Goal: Transaction & Acquisition: Purchase product/service

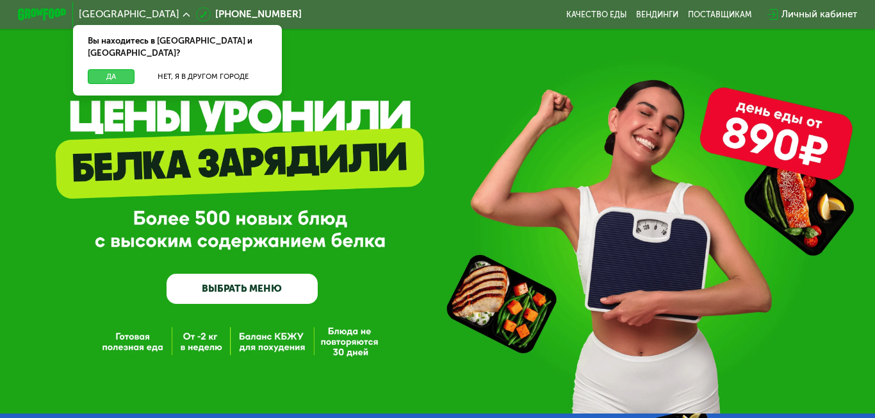
click at [109, 69] on button "Да" at bounding box center [111, 76] width 47 height 15
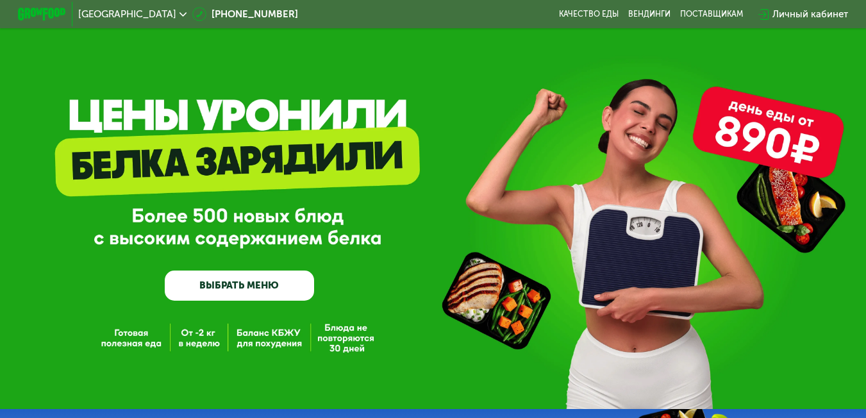
click at [811, 10] on div "Личный кабинет" at bounding box center [810, 14] width 76 height 15
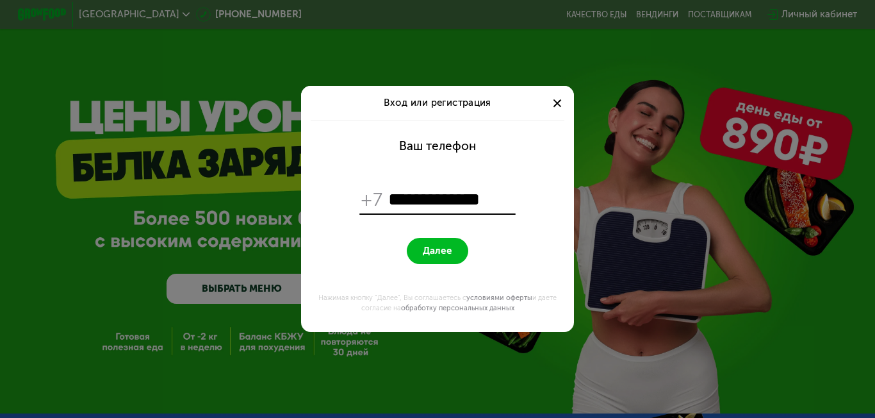
type input "**********"
click at [454, 252] on button "Далее" at bounding box center [437, 251] width 61 height 26
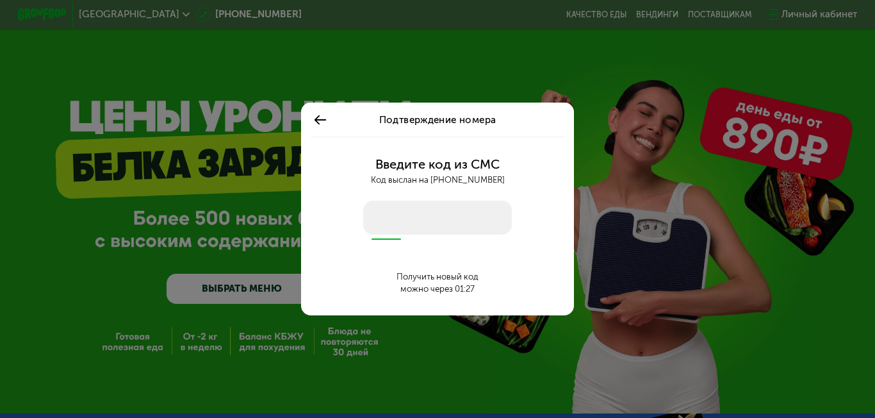
click at [447, 214] on input "number" at bounding box center [437, 218] width 148 height 34
type input "****"
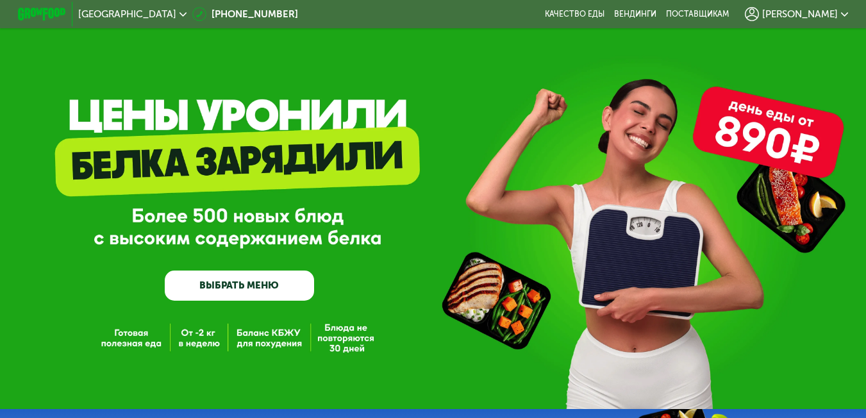
click at [829, 7] on div "[PERSON_NAME]" at bounding box center [796, 14] width 103 height 15
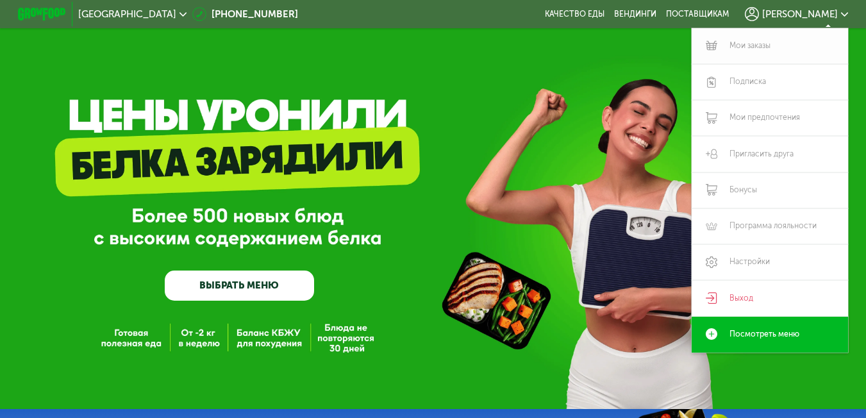
click at [749, 49] on link "Мои заказы" at bounding box center [770, 46] width 156 height 36
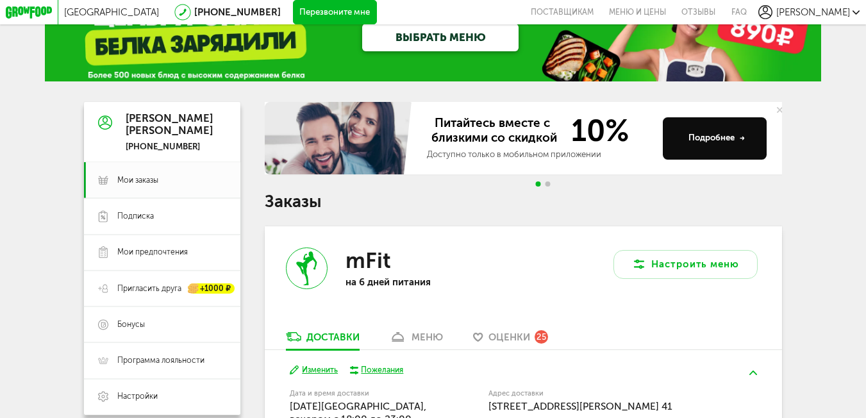
scroll to position [78, 0]
click at [280, 37] on div "ВЫБРАТЬ МЕНЮ" at bounding box center [433, 39] width 464 height 84
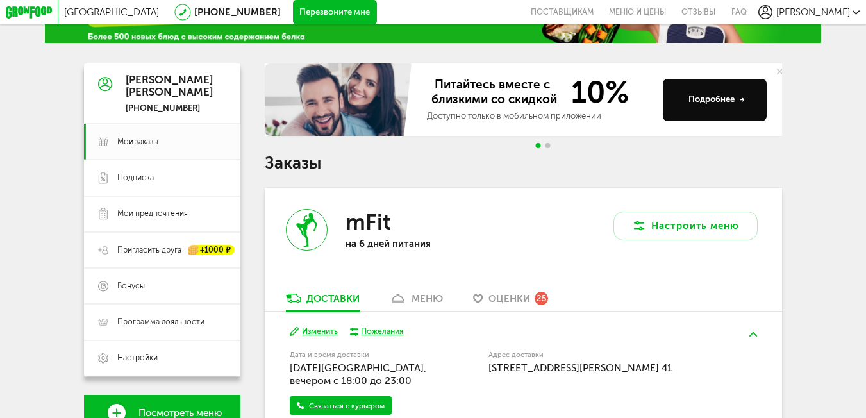
click at [856, 15] on icon at bounding box center [855, 12] width 7 height 7
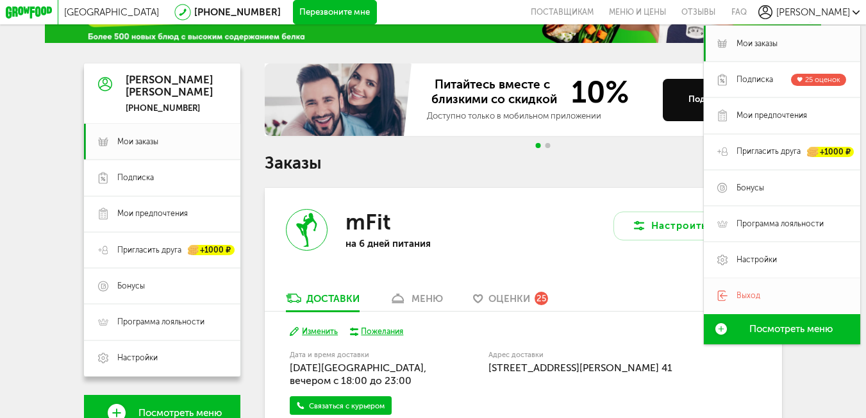
click at [789, 301] on span "Выход" at bounding box center [791, 295] width 110 height 11
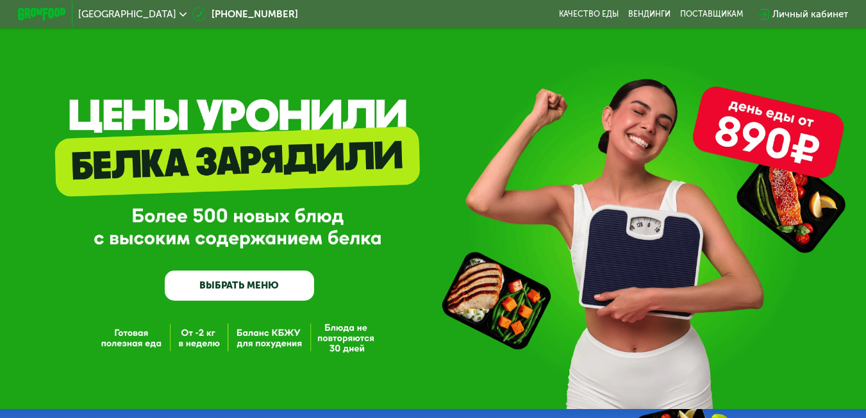
click at [816, 13] on div "Личный кабинет" at bounding box center [810, 14] width 76 height 15
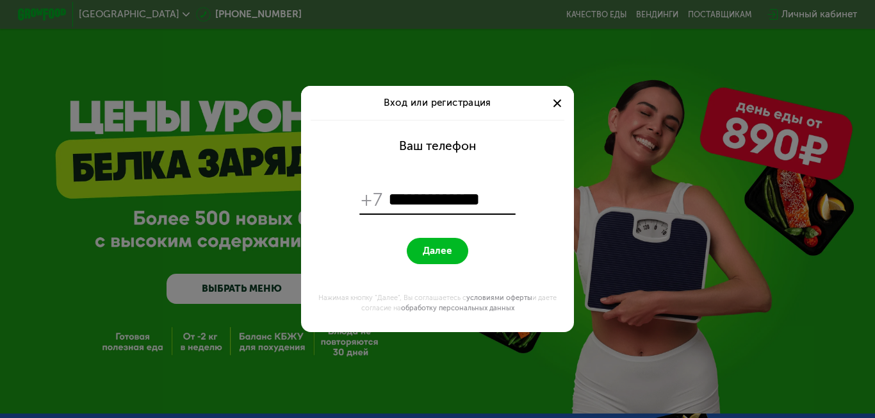
type input "**********"
click at [447, 253] on span "Далее" at bounding box center [437, 251] width 29 height 12
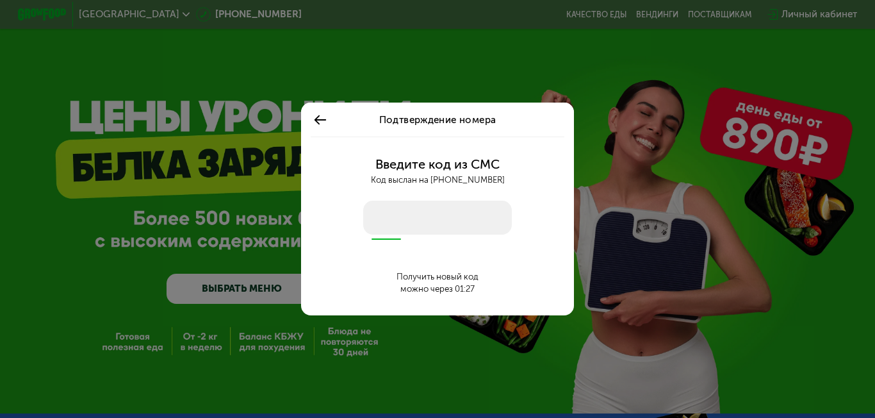
click at [441, 224] on input "number" at bounding box center [437, 218] width 148 height 34
type input "****"
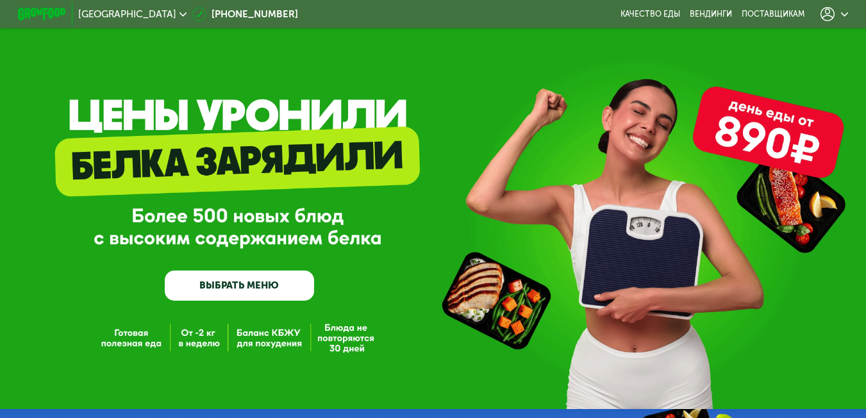
click at [277, 291] on link "ВЫБРАТЬ МЕНЮ" at bounding box center [240, 285] width 150 height 30
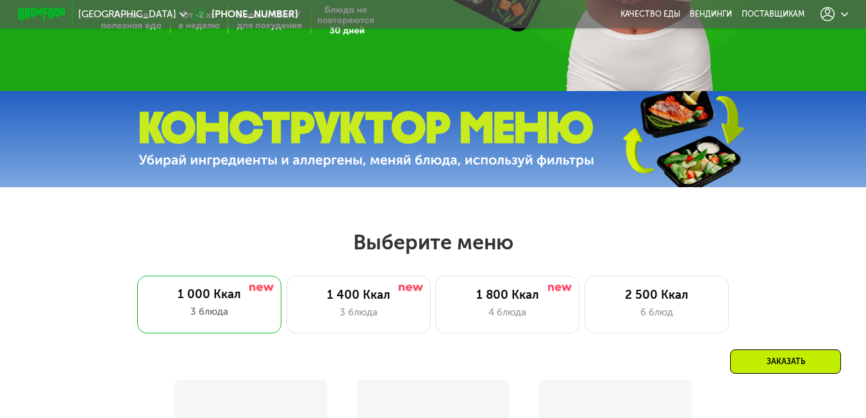
scroll to position [523, 0]
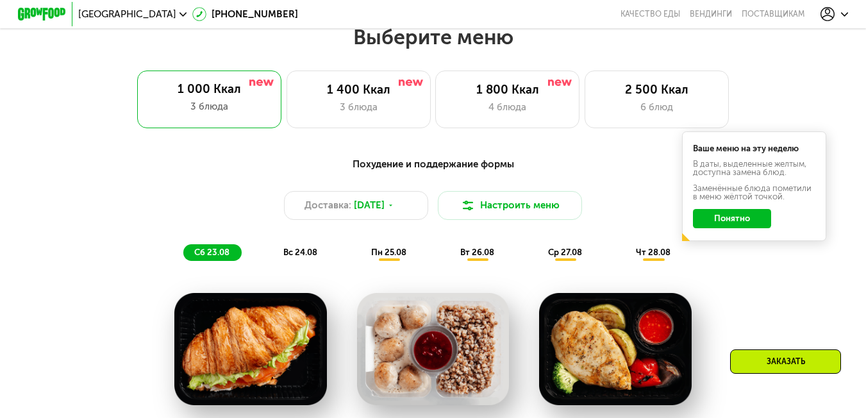
click at [711, 226] on button "Понятно" at bounding box center [732, 218] width 78 height 19
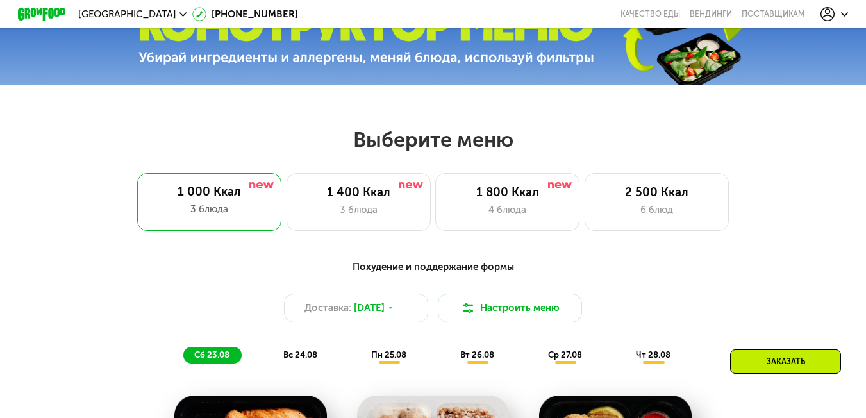
scroll to position [427, 0]
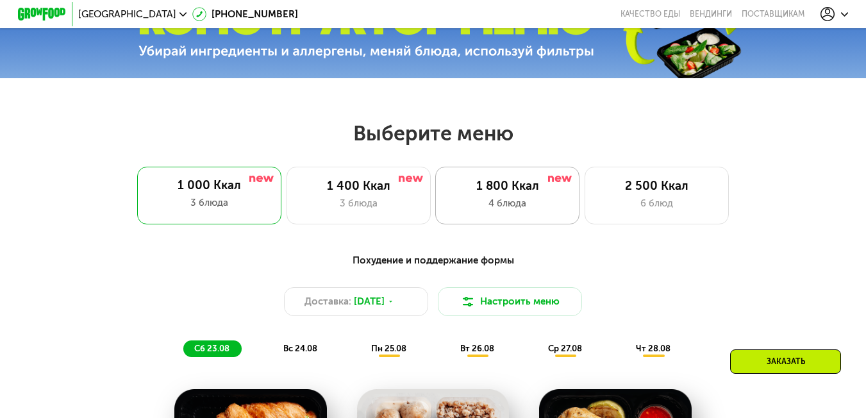
click at [545, 204] on div "4 блюда" at bounding box center [507, 203] width 119 height 15
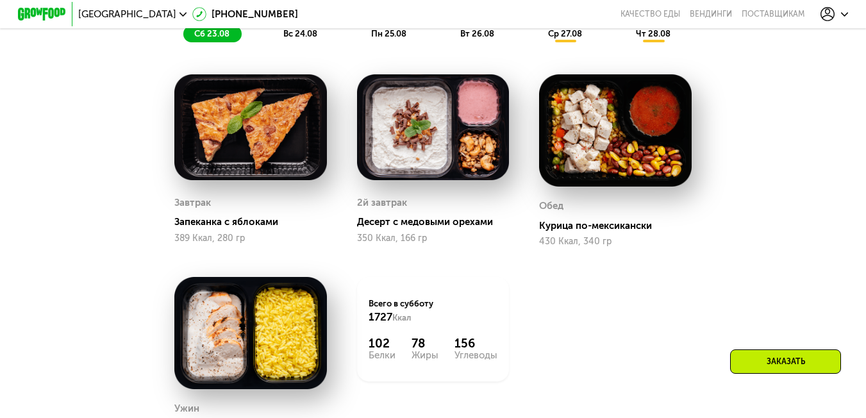
scroll to position [82, 0]
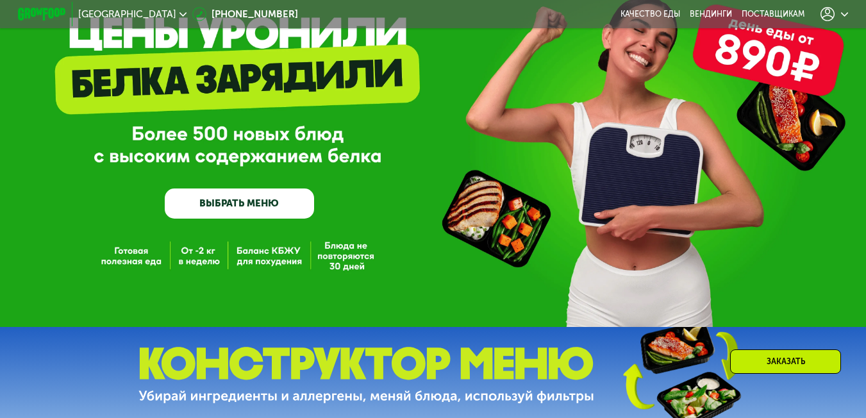
click at [847, 13] on icon at bounding box center [844, 14] width 7 height 7
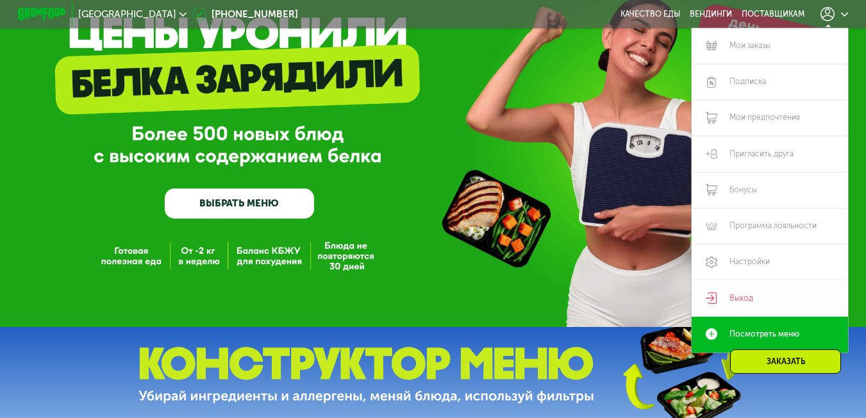
click at [749, 299] on link "Выход" at bounding box center [770, 298] width 156 height 36
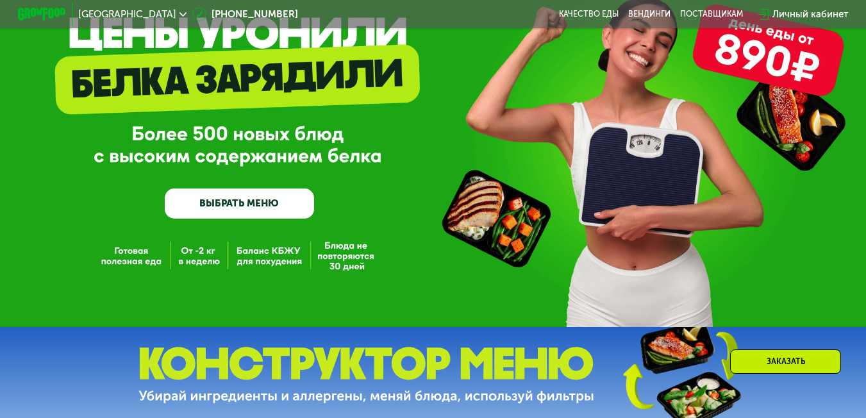
click at [800, 13] on div "Личный кабинет" at bounding box center [810, 14] width 76 height 15
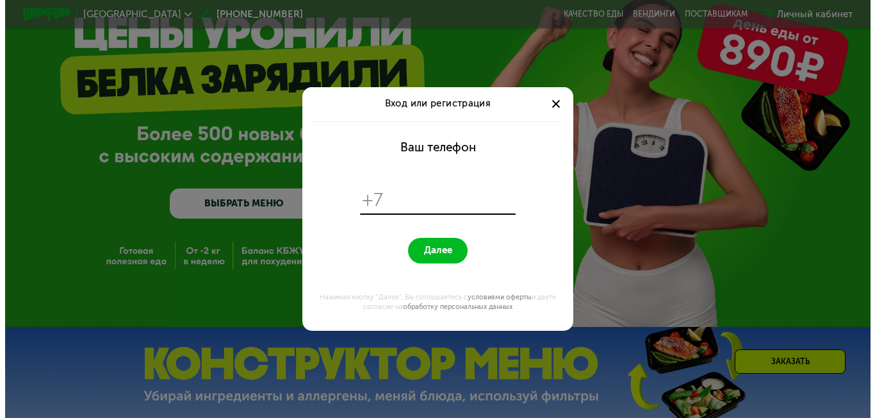
scroll to position [0, 0]
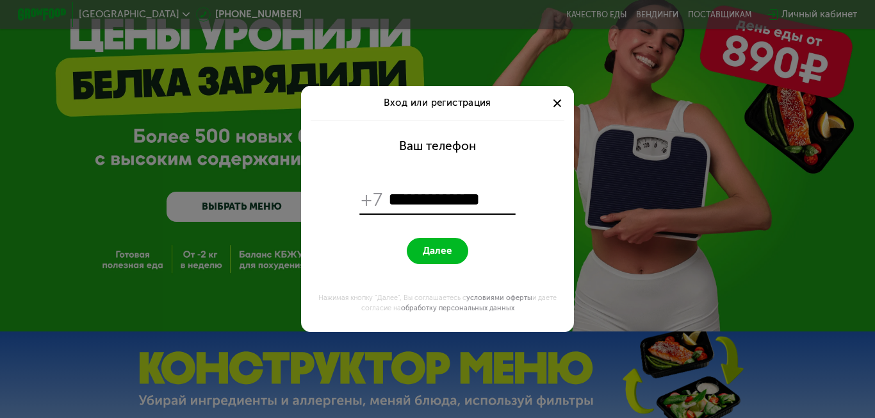
type input "**********"
click at [440, 253] on span "Далее" at bounding box center [437, 251] width 29 height 12
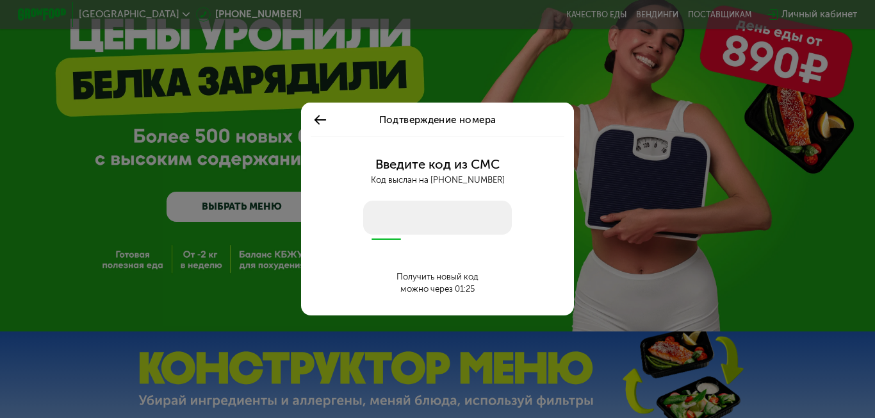
click at [438, 216] on input "number" at bounding box center [437, 218] width 148 height 34
type input "****"
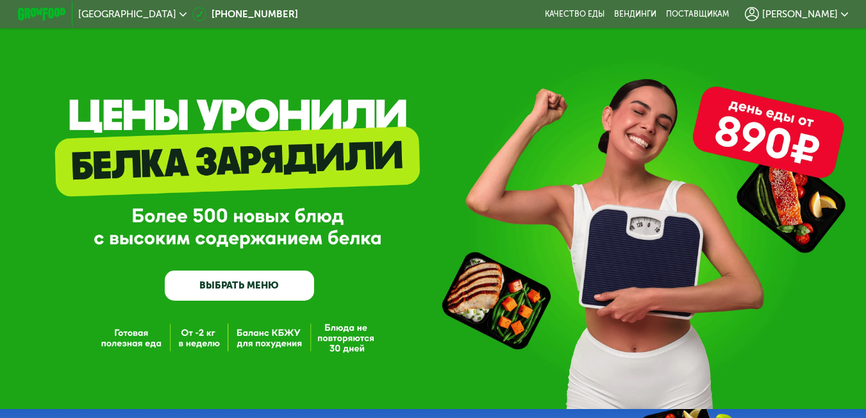
click at [827, 16] on span "[PERSON_NAME]" at bounding box center [800, 15] width 76 height 10
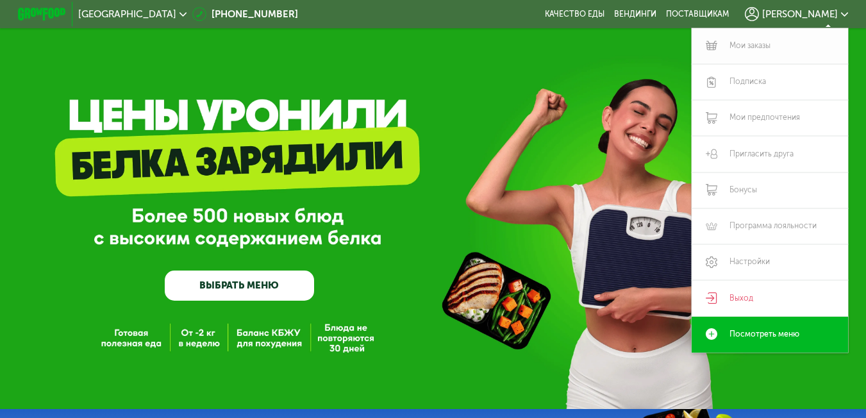
click at [761, 49] on link "Мои заказы" at bounding box center [770, 46] width 156 height 36
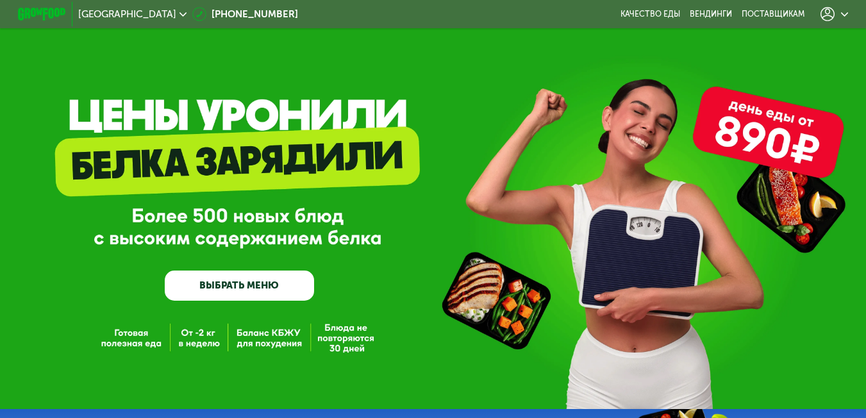
click at [835, 16] on icon at bounding box center [827, 14] width 15 height 15
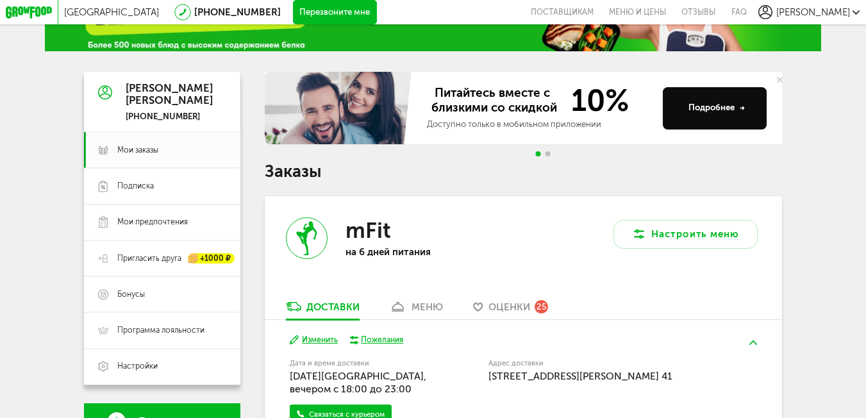
scroll to position [68, 0]
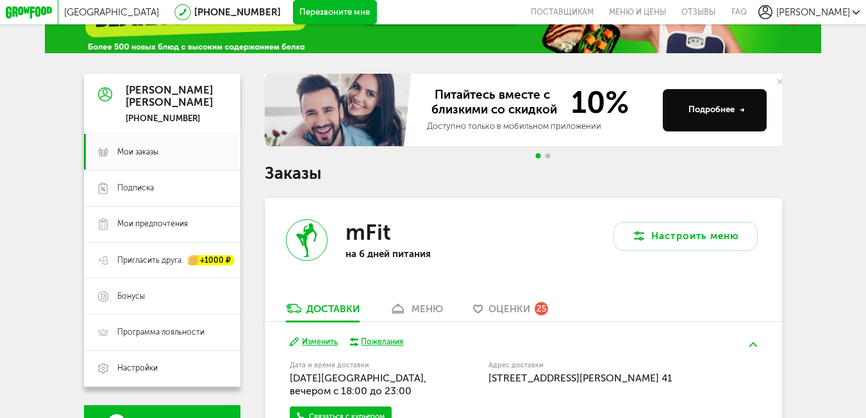
click at [488, 116] on span "Питайтесь вместе с близкими со скидкой" at bounding box center [494, 103] width 135 height 30
click at [138, 190] on span "Подписка" at bounding box center [135, 188] width 37 height 11
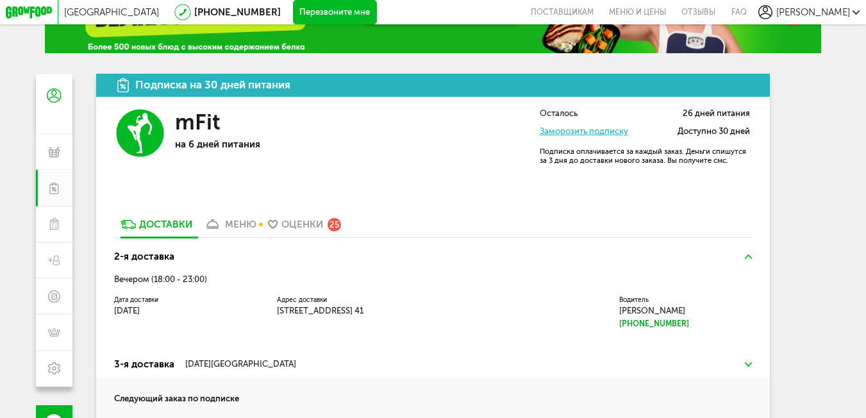
click at [228, 224] on div "меню" at bounding box center [240, 225] width 31 height 12
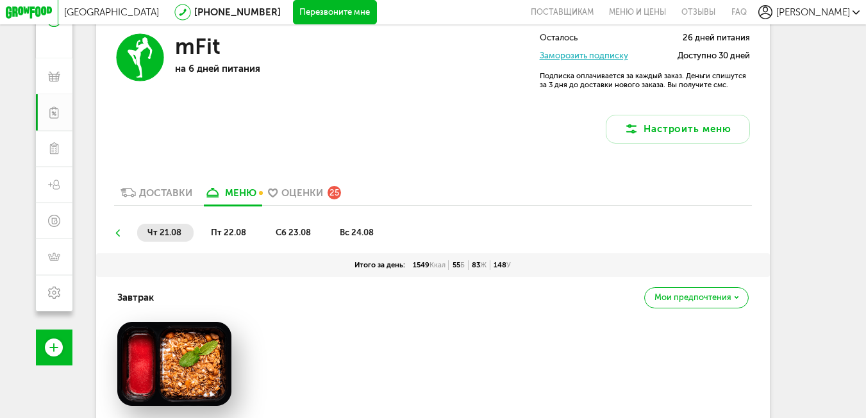
scroll to position [147, 0]
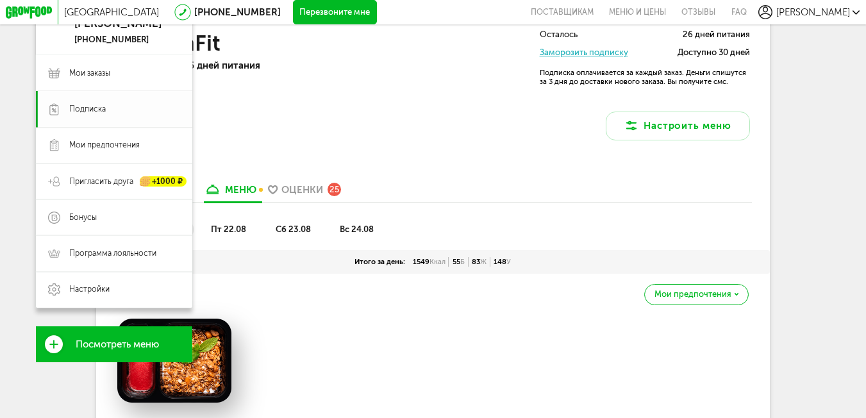
click at [89, 110] on span "Подписка" at bounding box center [87, 109] width 37 height 11
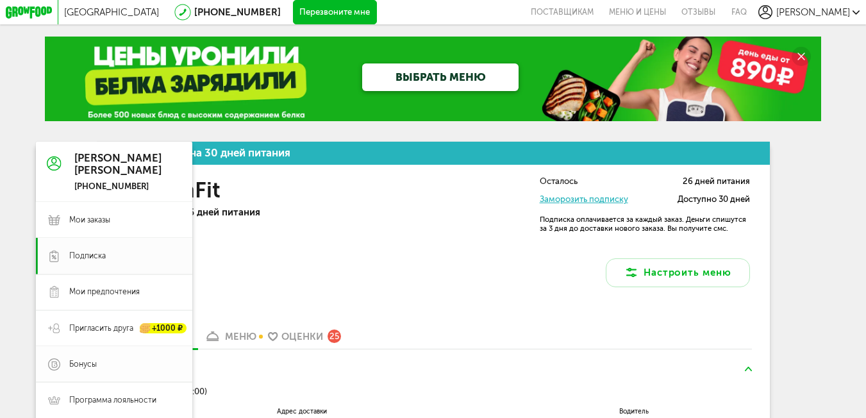
click at [49, 368] on icon at bounding box center [54, 364] width 12 height 12
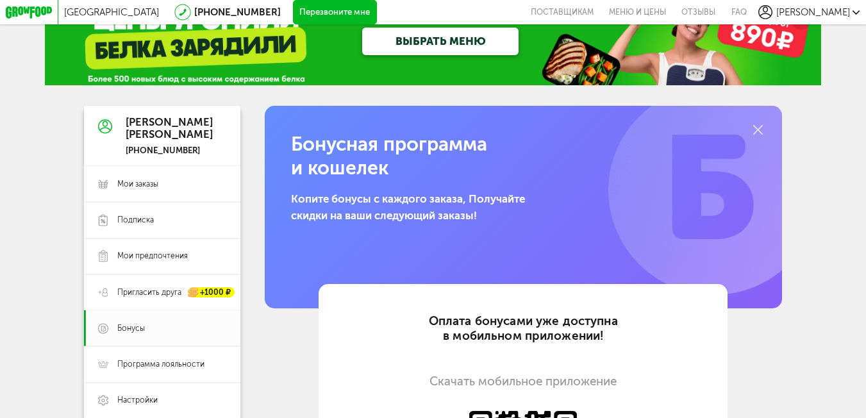
scroll to position [126, 0]
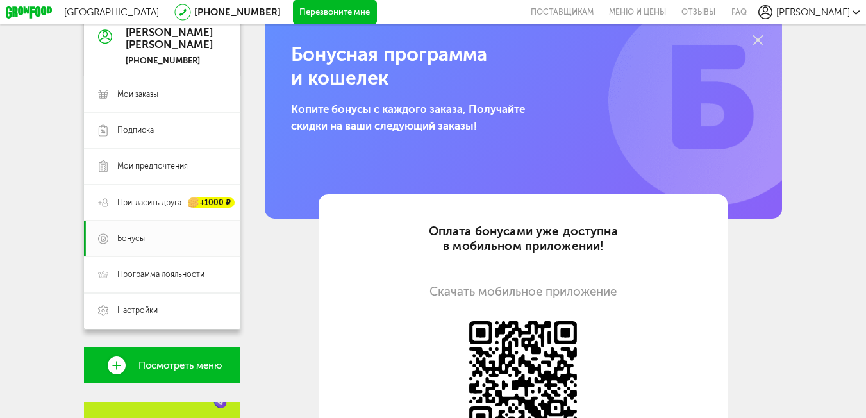
click at [170, 371] on span "Посмотреть меню" at bounding box center [179, 365] width 83 height 11
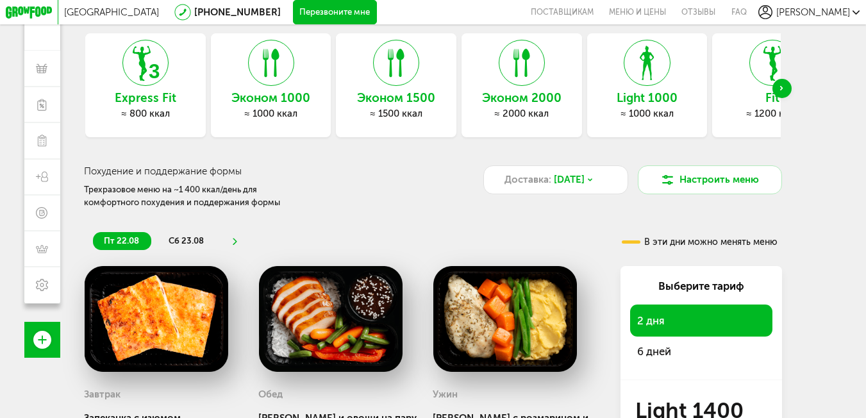
scroll to position [68, 0]
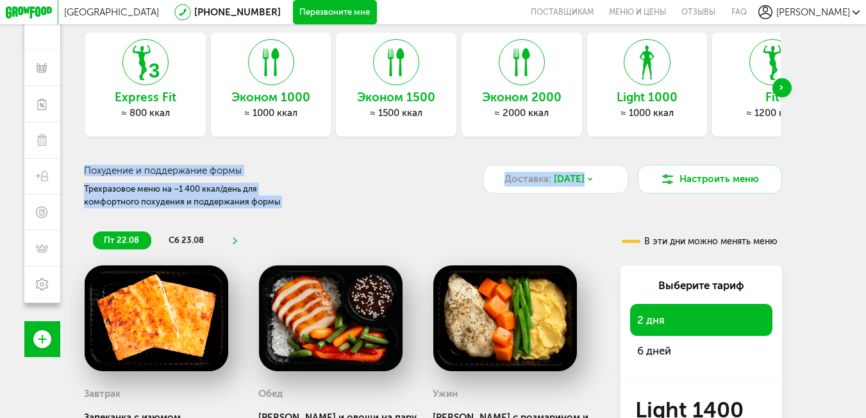
drag, startPoint x: 829, startPoint y: 131, endPoint x: 845, endPoint y: 188, distance: 59.9
click at [845, 188] on div "Москва 8 (800) 555-21-78 Перезвоните мне поставщикам Меню и цены Отзывы FAQ Вик…" at bounding box center [433, 194] width 866 height 524
click at [845, 182] on div "Москва 8 (800) 555-21-78 Перезвоните мне поставщикам Меню и цены Отзывы FAQ Вик…" at bounding box center [433, 194] width 866 height 524
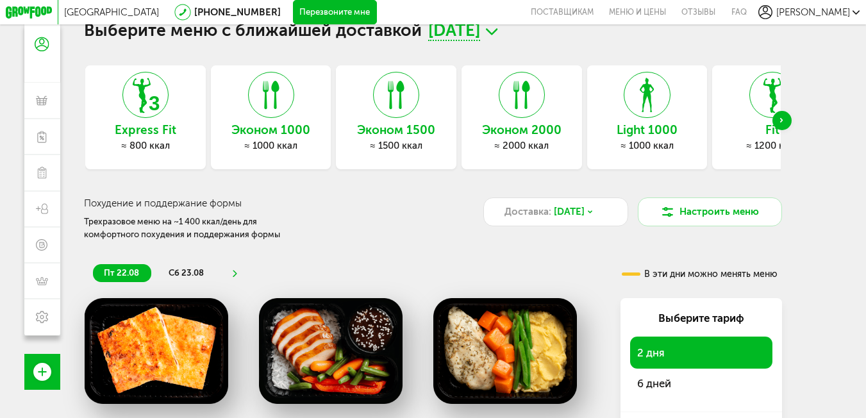
scroll to position [29, 0]
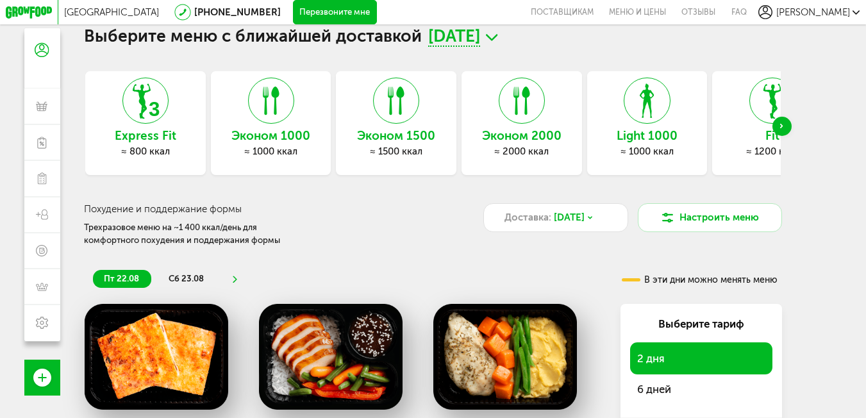
click at [783, 124] on div "Next slide" at bounding box center [781, 126] width 19 height 19
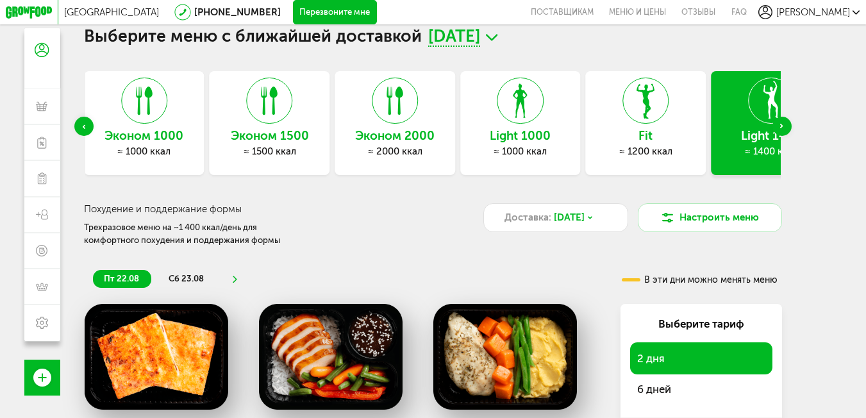
click at [783, 124] on div "Next slide" at bounding box center [781, 126] width 19 height 19
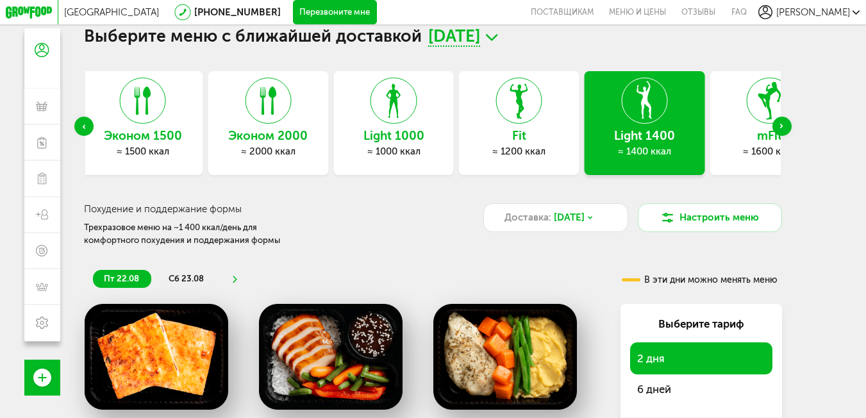
click at [783, 124] on div "Next slide" at bounding box center [781, 126] width 19 height 19
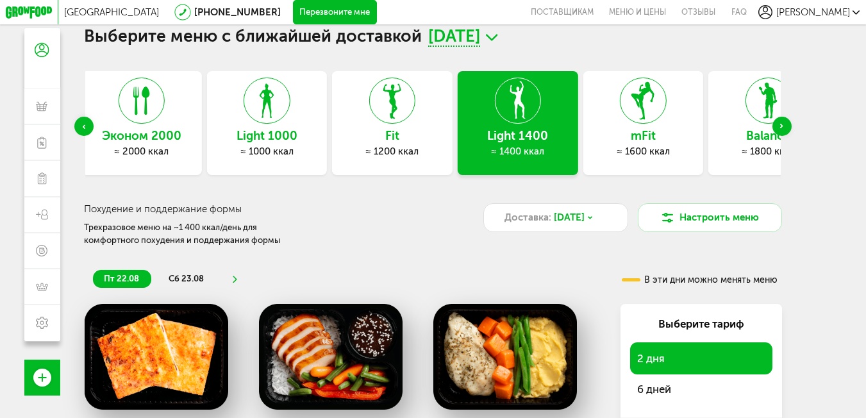
click at [564, 151] on div "≈ 1400 ккал" at bounding box center [518, 151] width 120 height 12
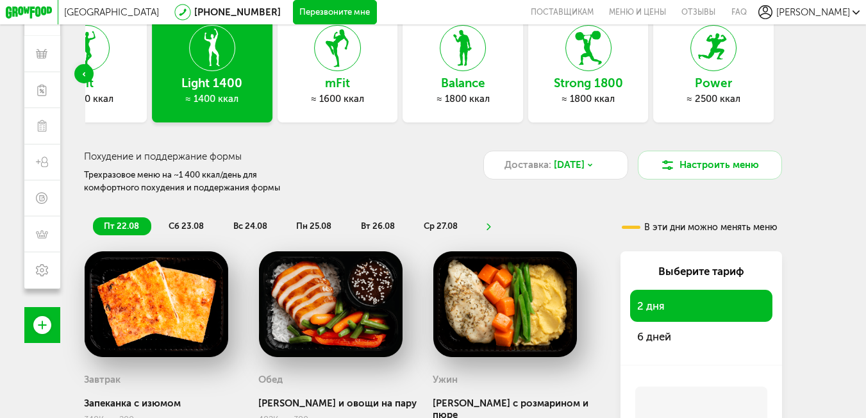
scroll to position [68, 0]
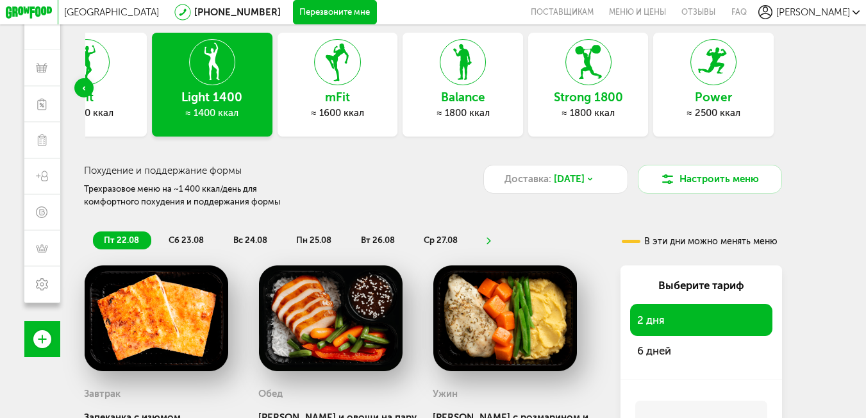
click at [363, 118] on div "≈ 1600 ккал" at bounding box center [337, 113] width 120 height 12
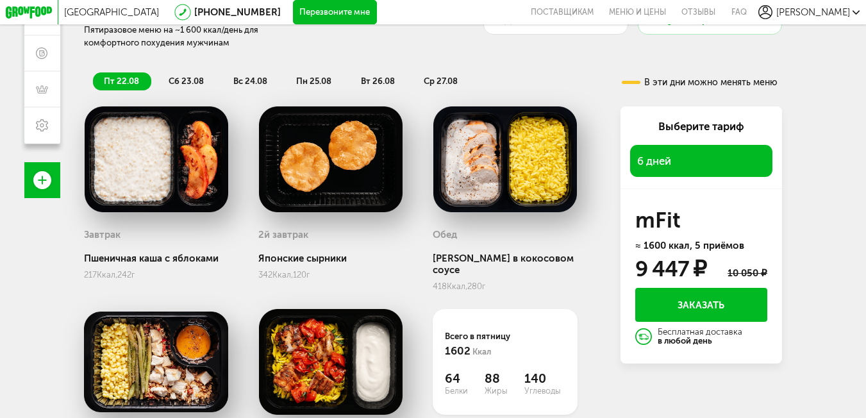
scroll to position [228, 0]
